Goal: Use online tool/utility

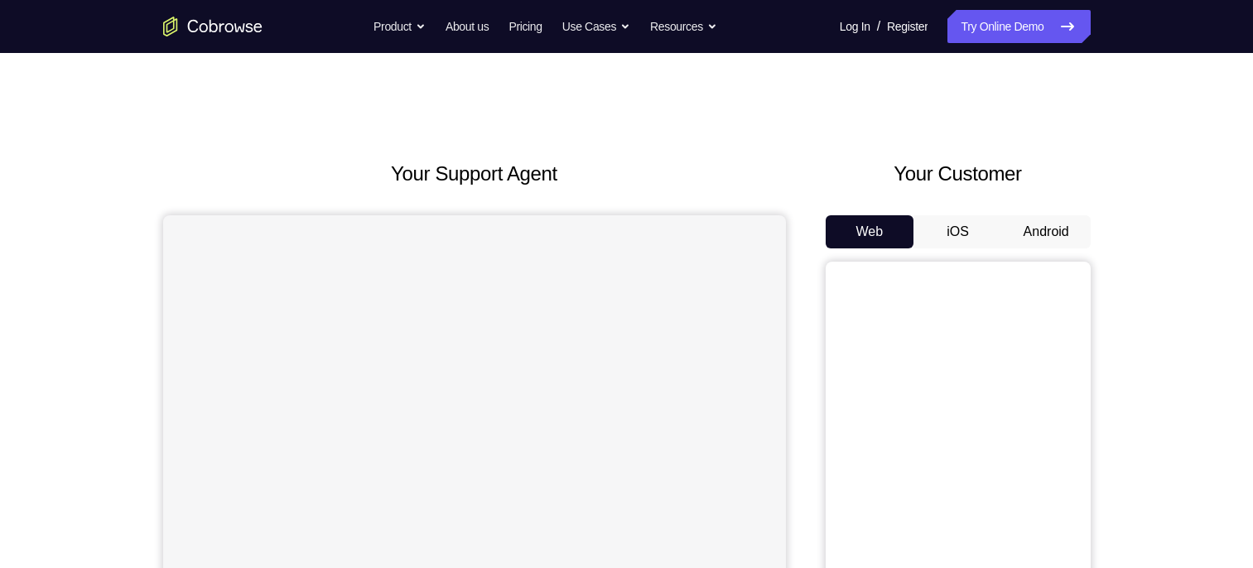
click at [1043, 233] on button "Android" at bounding box center [1046, 231] width 89 height 33
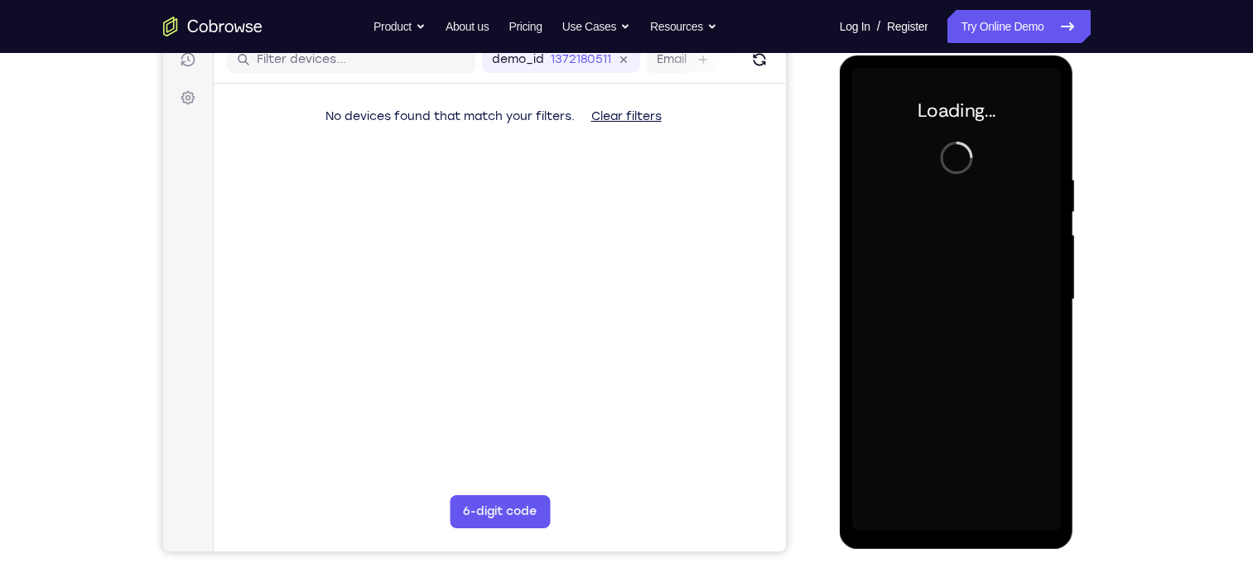
scroll to position [218, 0]
click at [1000, 177] on div at bounding box center [956, 301] width 209 height 464
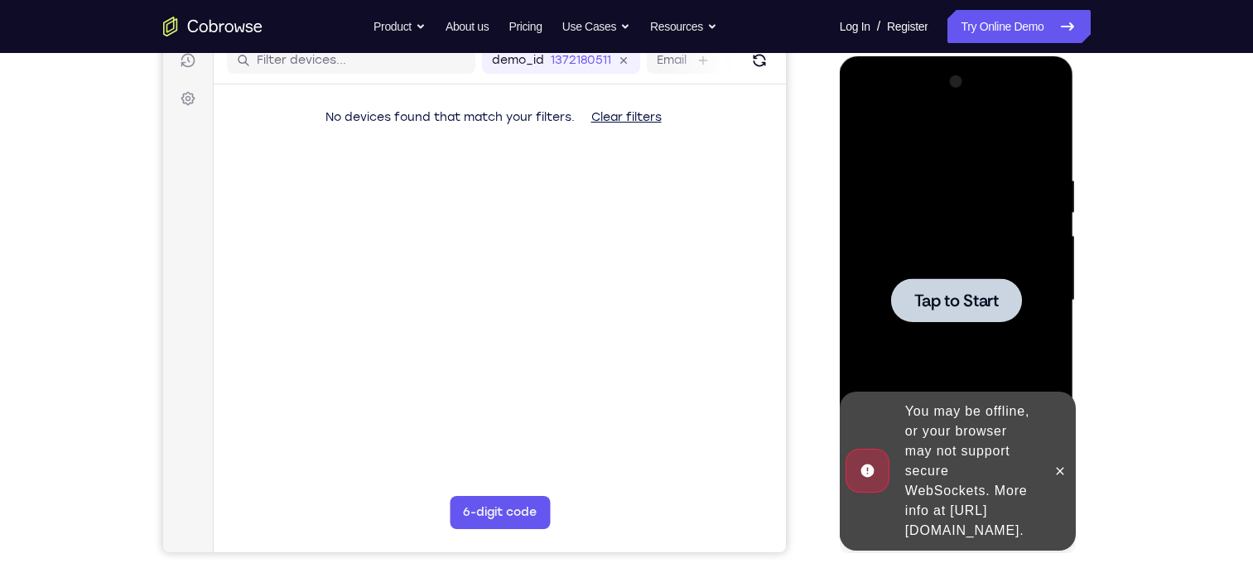
click at [960, 296] on span "Tap to Start" at bounding box center [956, 300] width 84 height 17
click at [1061, 464] on icon at bounding box center [1059, 470] width 13 height 13
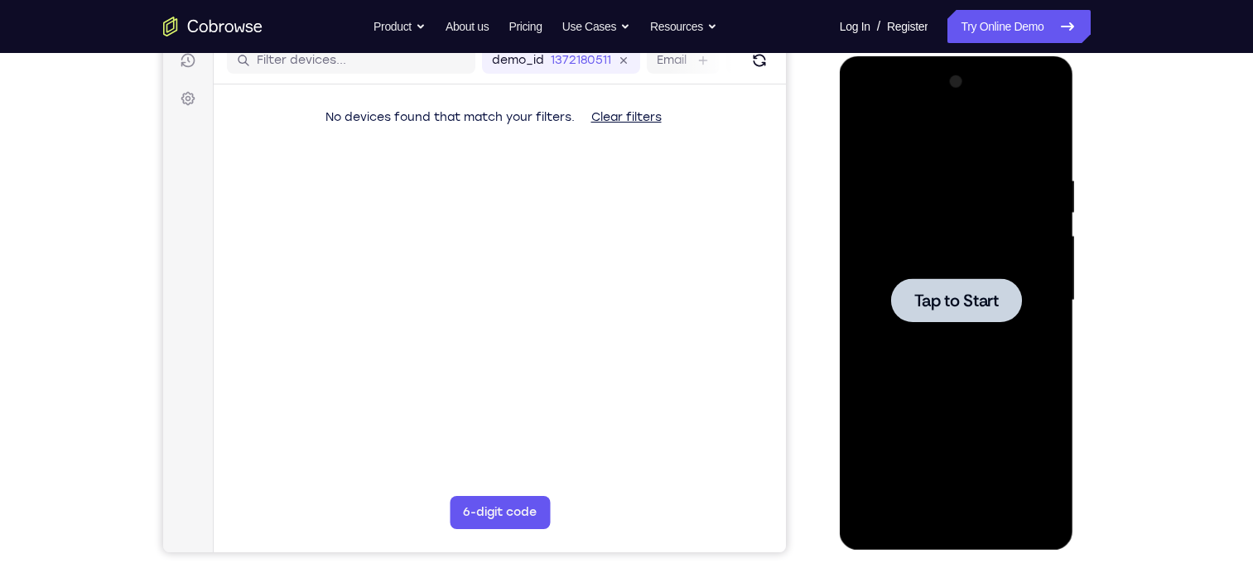
click at [950, 314] on div at bounding box center [956, 300] width 131 height 44
click at [950, 315] on div at bounding box center [956, 300] width 131 height 44
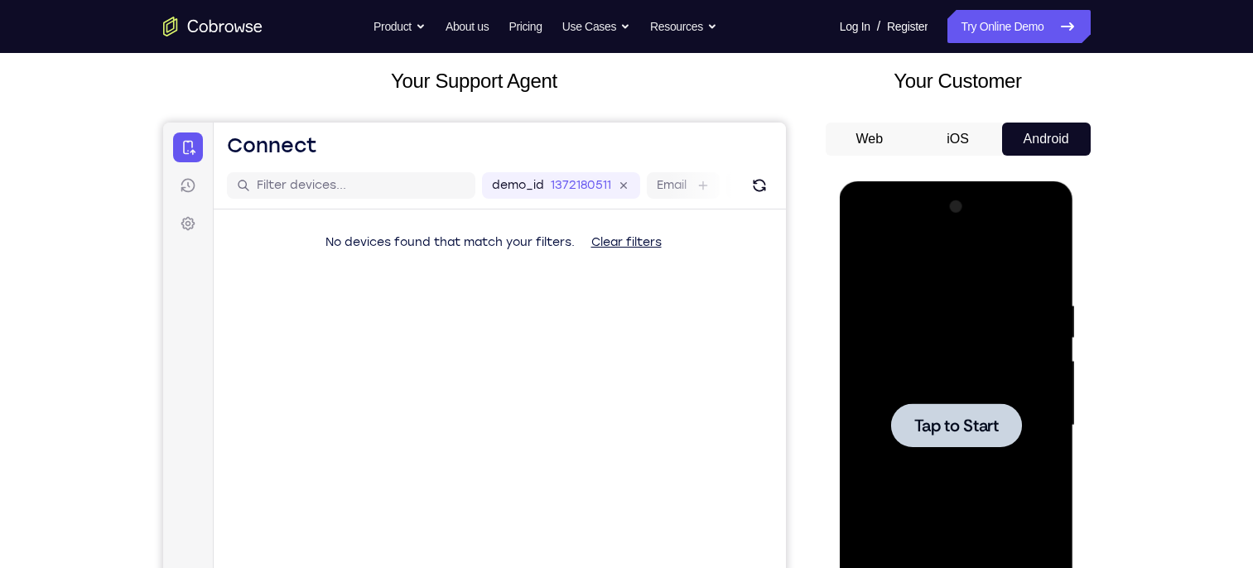
scroll to position [93, 0]
click at [965, 127] on button "iOS" at bounding box center [957, 139] width 89 height 33
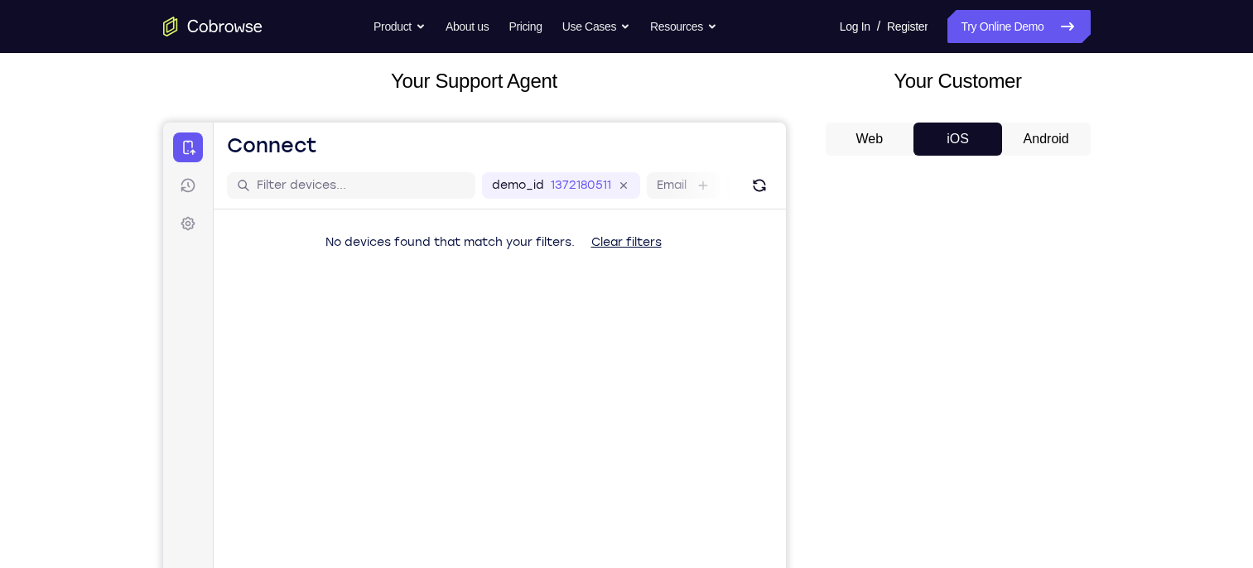
click at [1018, 141] on button "Android" at bounding box center [1046, 139] width 89 height 33
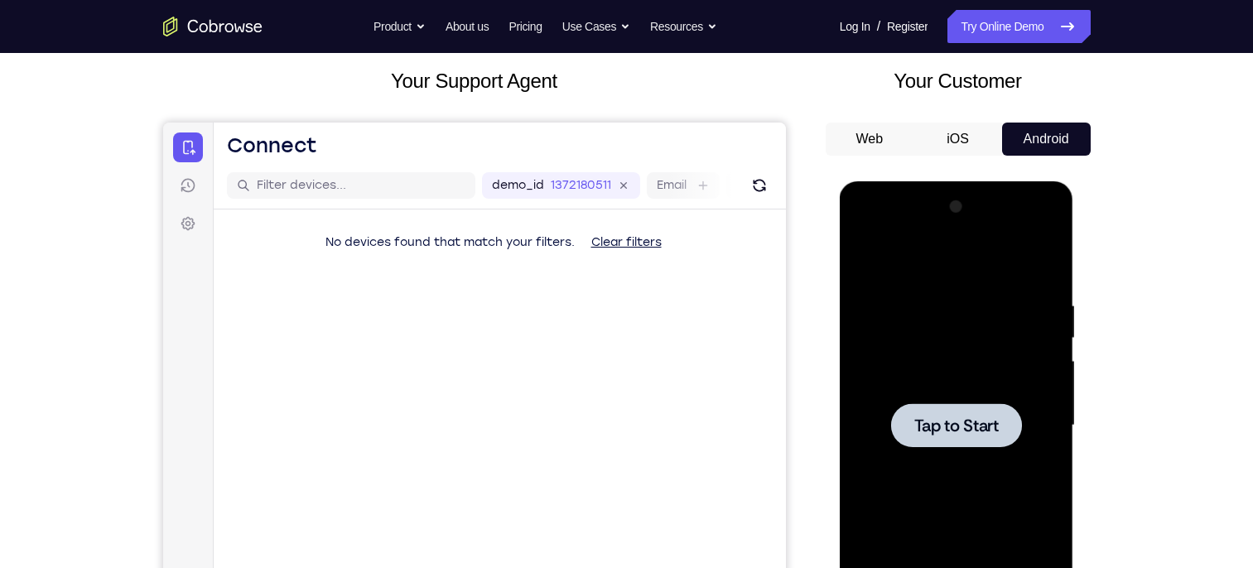
click at [958, 422] on span "Tap to Start" at bounding box center [956, 425] width 84 height 17
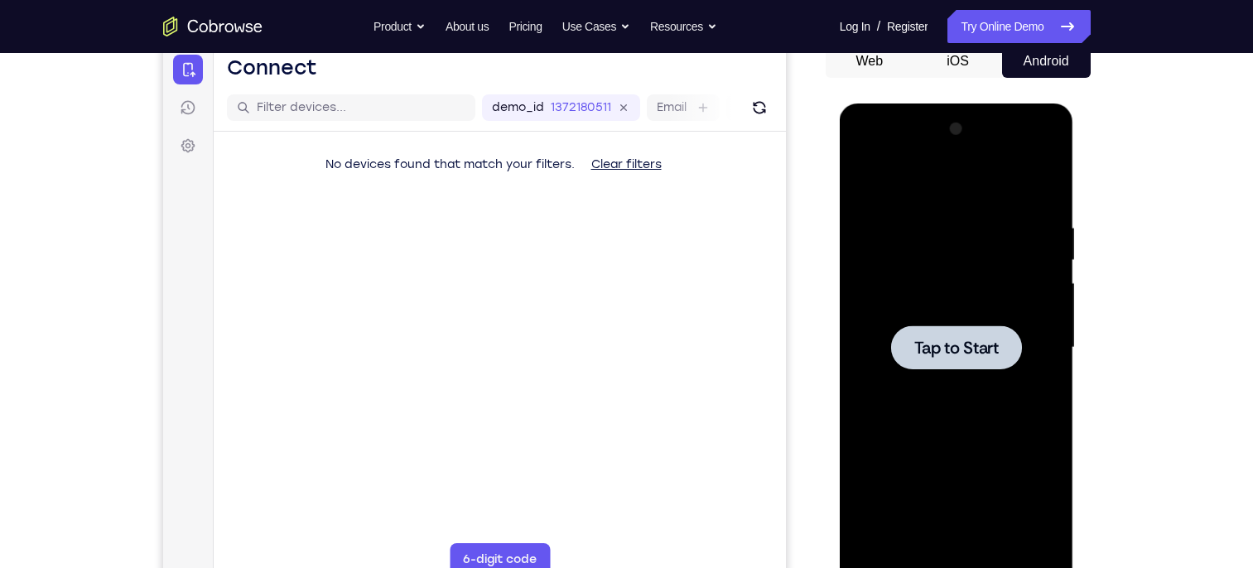
scroll to position [0, 0]
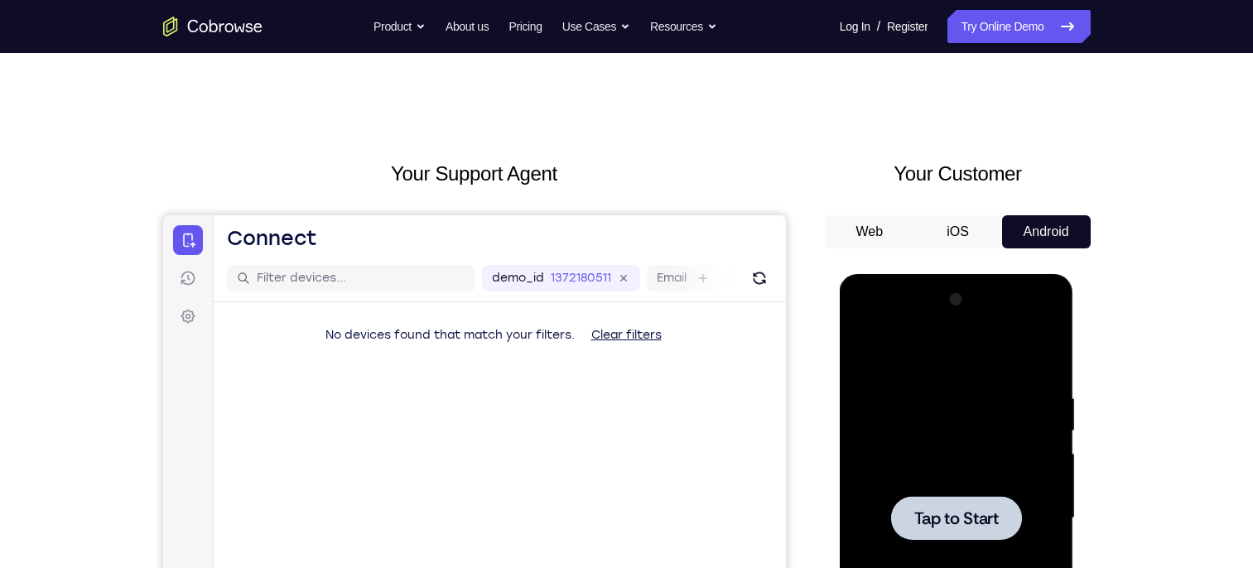
click at [858, 230] on button "Web" at bounding box center [869, 231] width 89 height 33
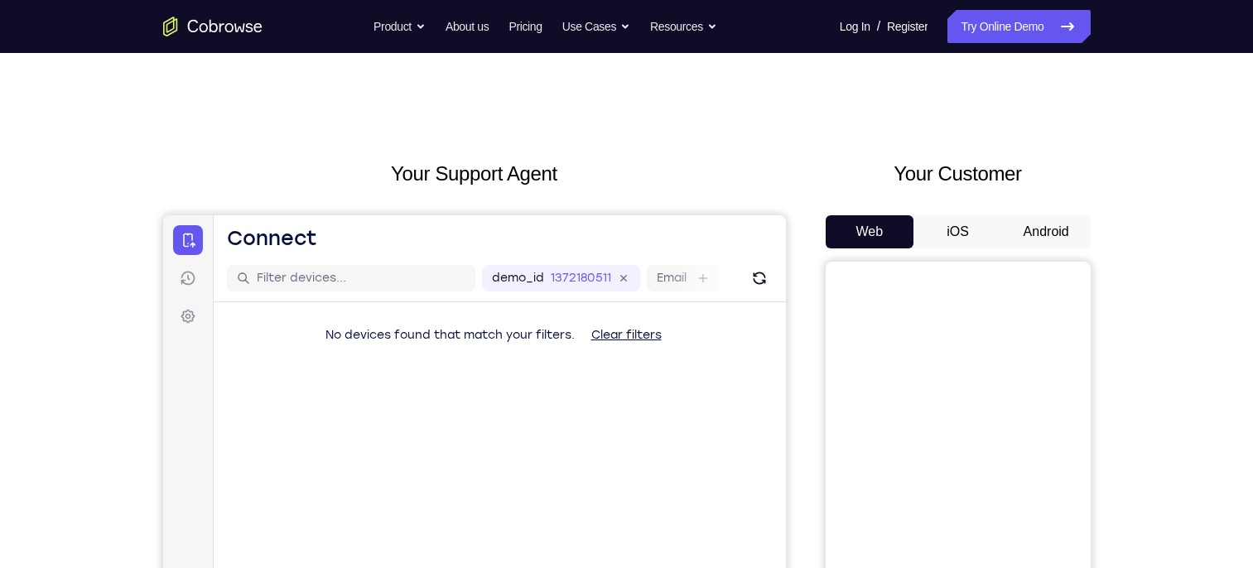
click at [1042, 237] on button "Android" at bounding box center [1046, 231] width 89 height 33
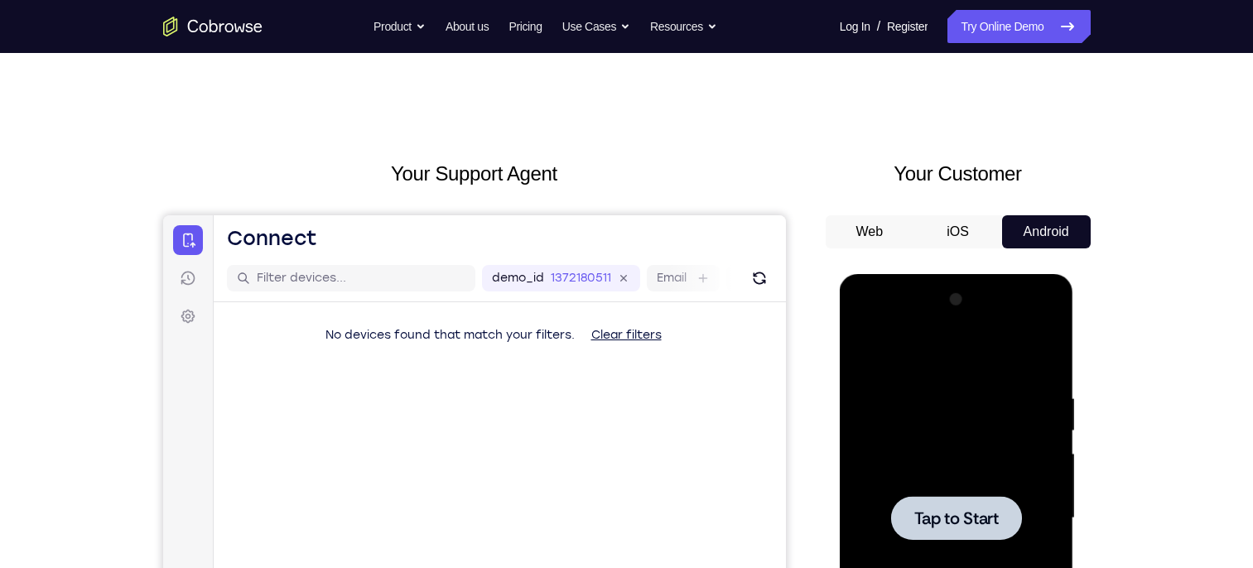
scroll to position [152, 0]
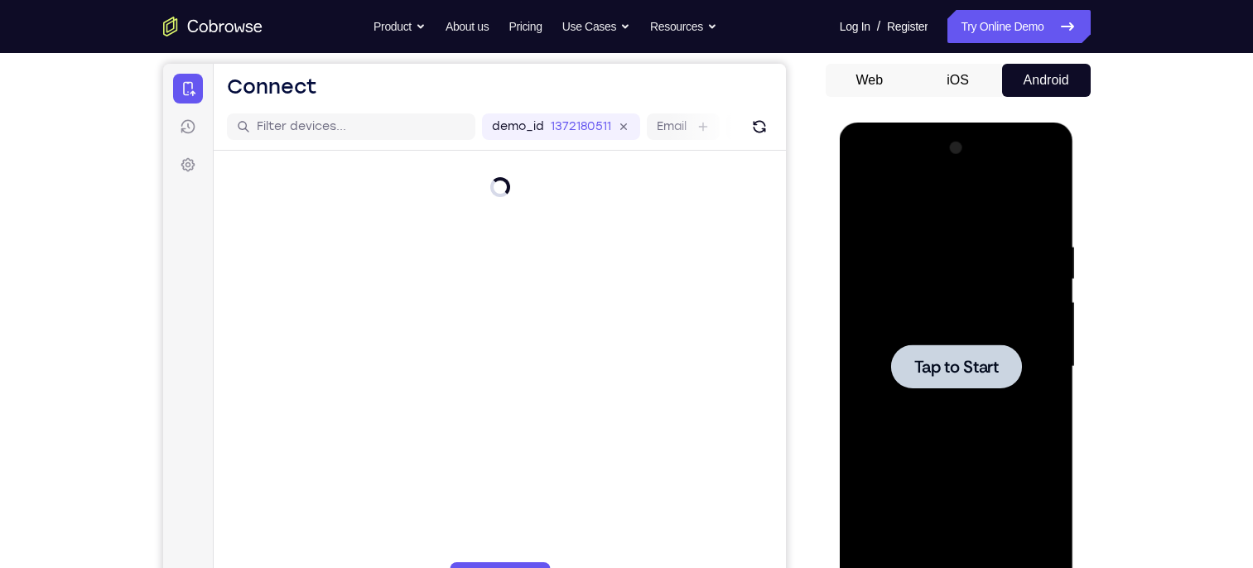
click at [911, 368] on div at bounding box center [956, 366] width 131 height 44
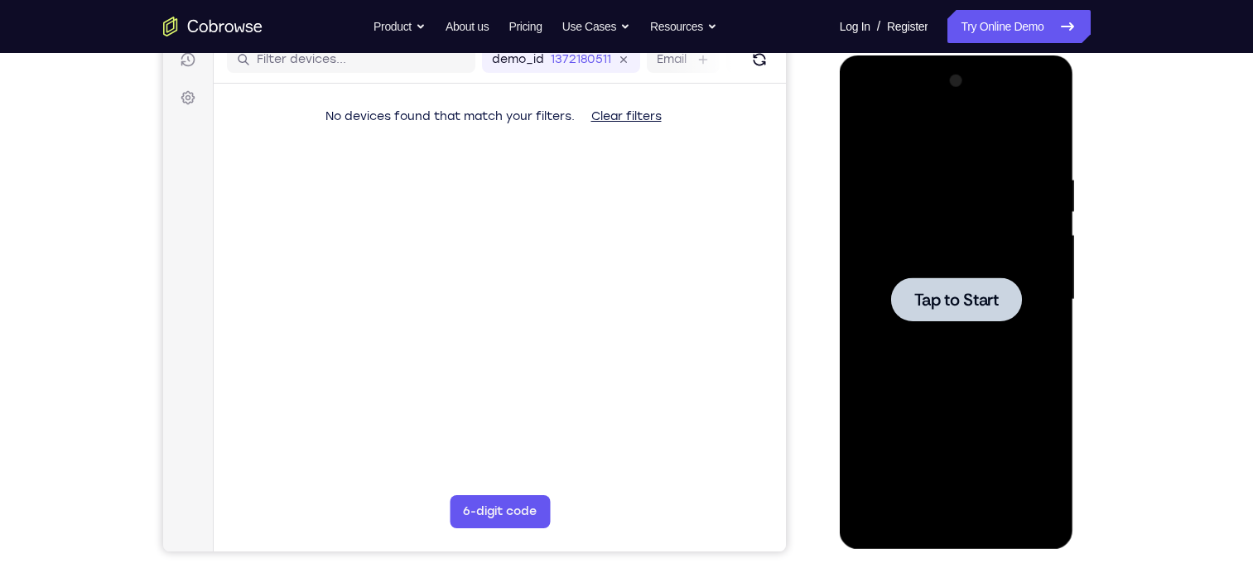
scroll to position [162, 0]
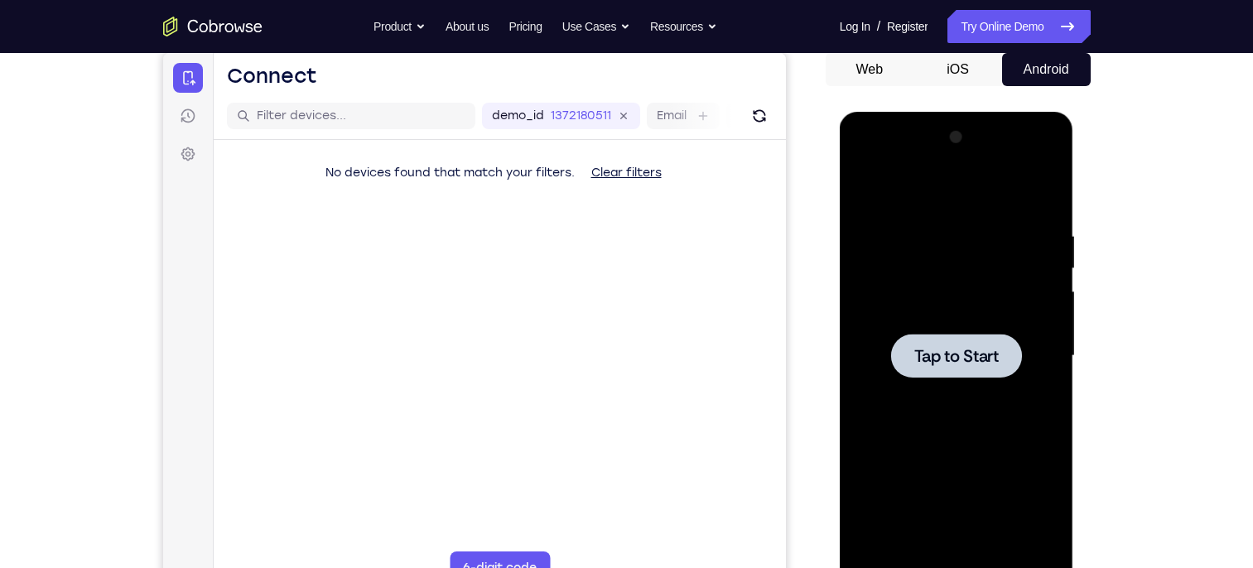
click at [953, 351] on span "Tap to Start" at bounding box center [956, 356] width 84 height 17
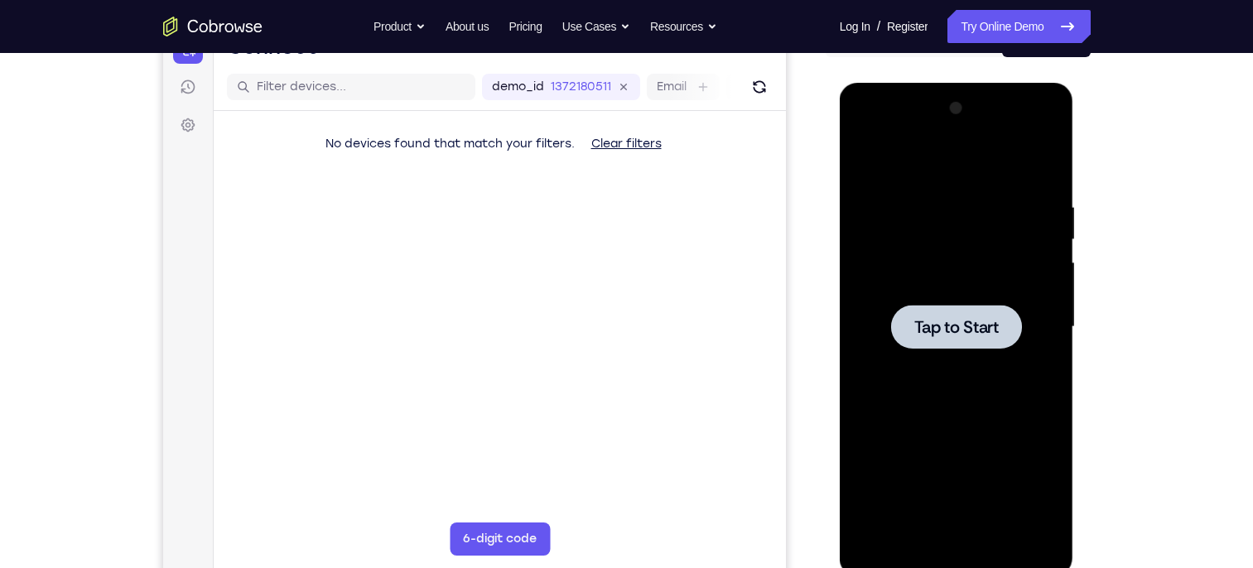
scroll to position [192, 0]
click at [757, 88] on icon "Refresh" at bounding box center [758, 86] width 20 height 20
click at [967, 325] on span "Tap to Start" at bounding box center [956, 326] width 84 height 17
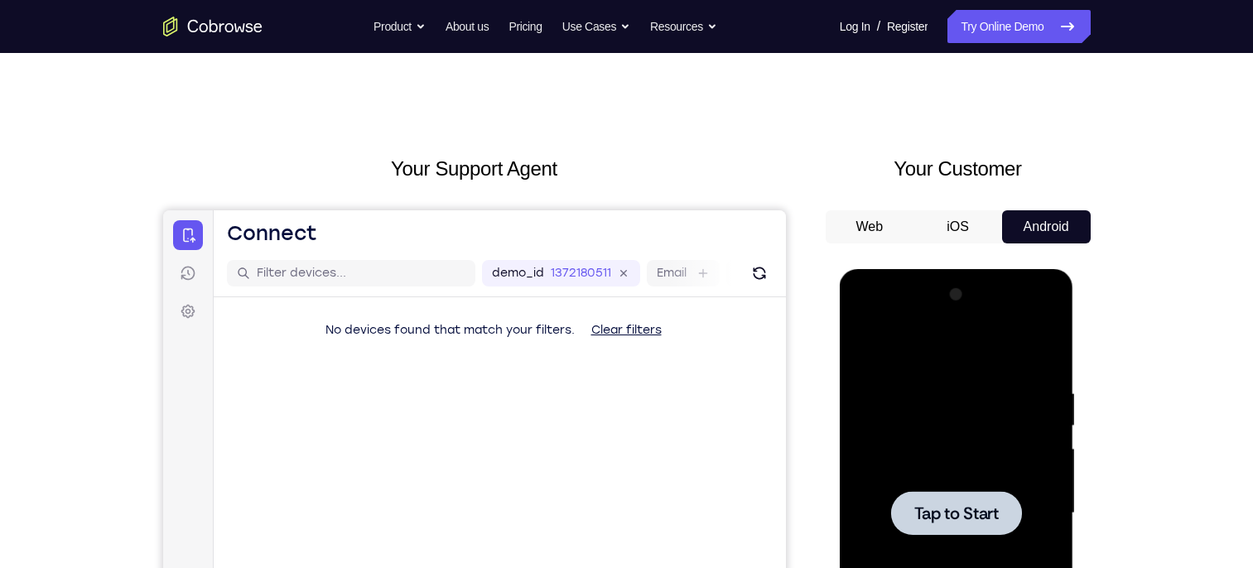
scroll to position [0, 0]
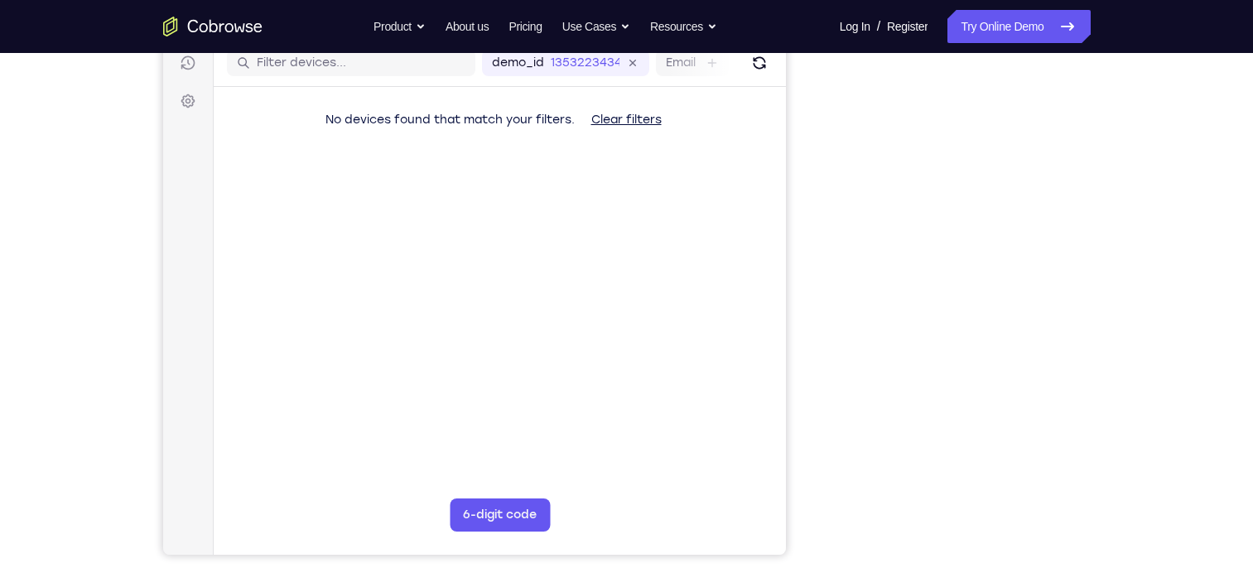
scroll to position [214, 0]
